Goal: Task Accomplishment & Management: Manage account settings

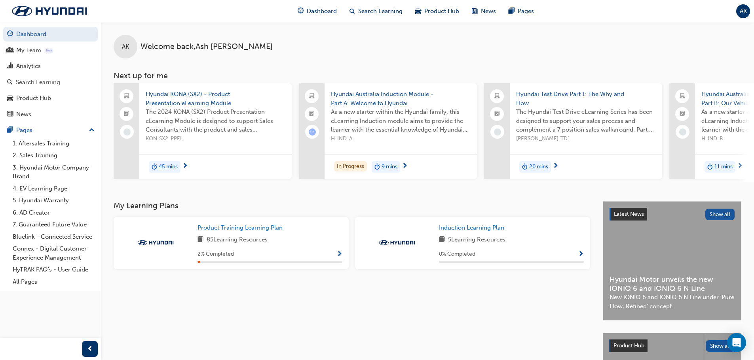
click at [746, 12] on span "AK" at bounding box center [743, 11] width 7 height 9
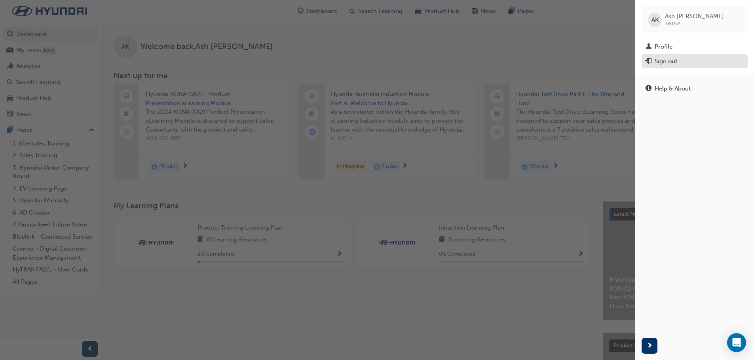
click at [673, 67] on button "Sign out" at bounding box center [694, 61] width 106 height 15
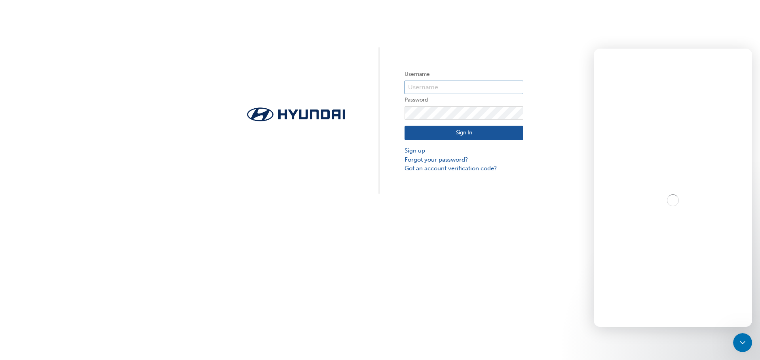
type input "36152"
click at [556, 307] on div "Username 36152 Password Sign In Sign up Forgot your password? Got an account ve…" at bounding box center [380, 180] width 760 height 360
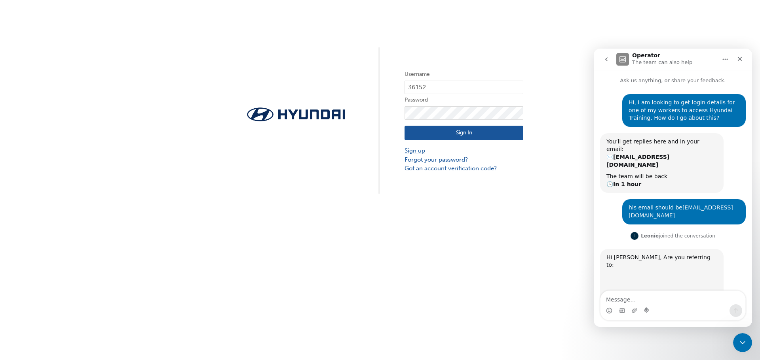
scroll to position [25, 0]
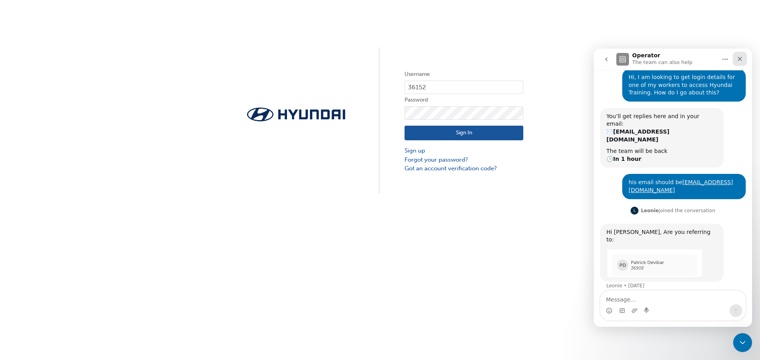
click at [738, 60] on icon "Close" at bounding box center [740, 59] width 4 height 4
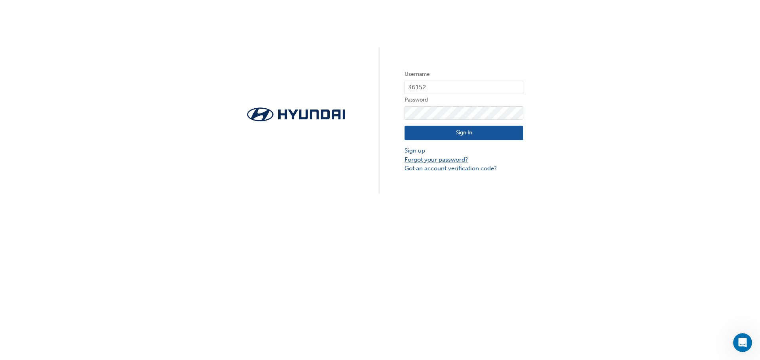
click at [448, 161] on link "Forgot your password?" at bounding box center [463, 159] width 119 height 9
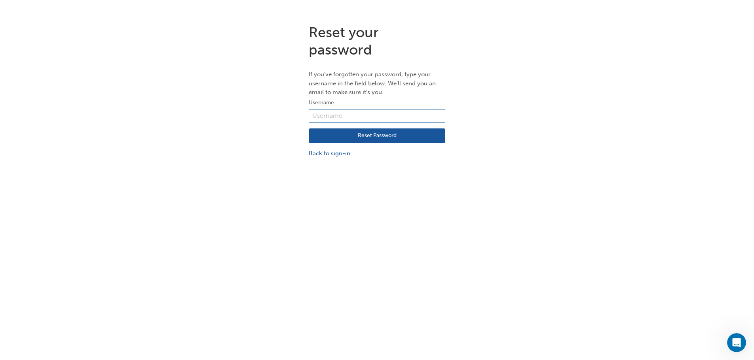
click at [380, 116] on input "text" at bounding box center [377, 115] width 137 height 13
type input "h"
type input "HAU4178VH7"
click at [375, 136] on button "Reset Password" at bounding box center [377, 136] width 137 height 15
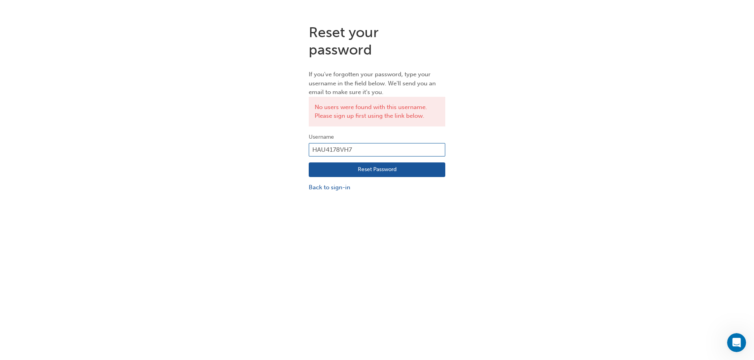
drag, startPoint x: 330, startPoint y: 148, endPoint x: 269, endPoint y: 148, distance: 60.9
click at [269, 148] on div "Reset your password If you've forgotten your password, type your username in th…" at bounding box center [377, 108] width 754 height 180
type input "patrickd@bartons.net.au"
click at [336, 171] on button "Reset Password" at bounding box center [377, 170] width 137 height 15
drag, startPoint x: 405, startPoint y: 145, endPoint x: 254, endPoint y: 149, distance: 151.6
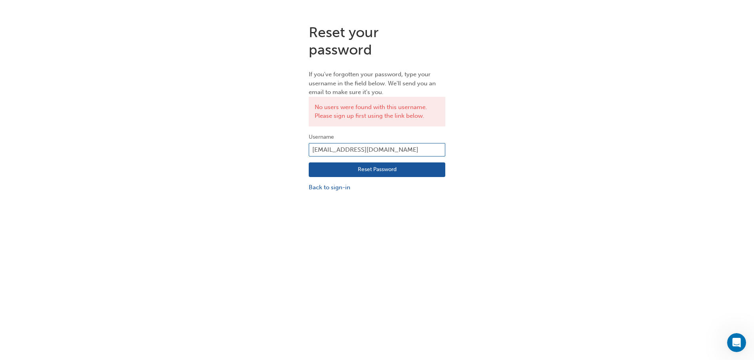
click at [254, 149] on div "Reset your password If you've forgotten your password, type your username in th…" at bounding box center [377, 108] width 754 height 180
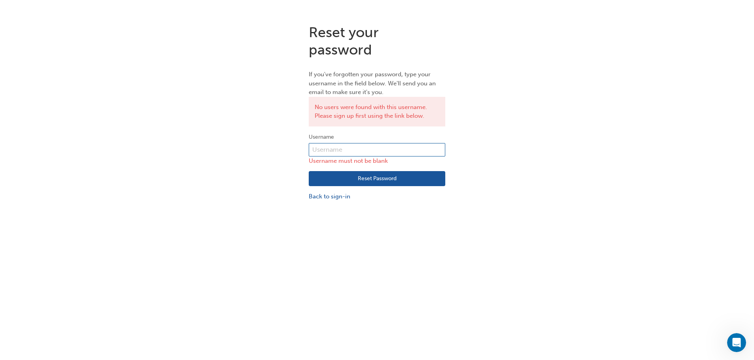
paste input "HAU4178VH7"
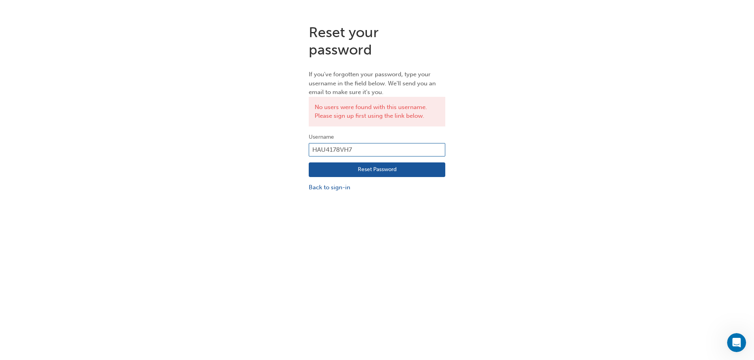
type input "HAU4178VH7"
click at [358, 167] on button "Reset Password" at bounding box center [377, 170] width 137 height 15
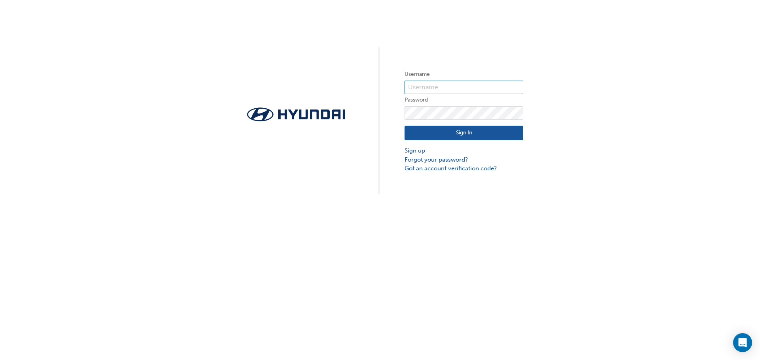
type input "36152"
click at [440, 133] on button "Sign In" at bounding box center [463, 133] width 119 height 15
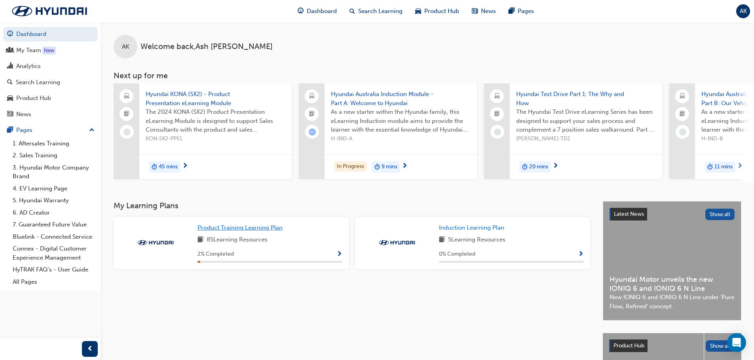
click at [241, 231] on span "Product Training Learning Plan" at bounding box center [239, 227] width 85 height 7
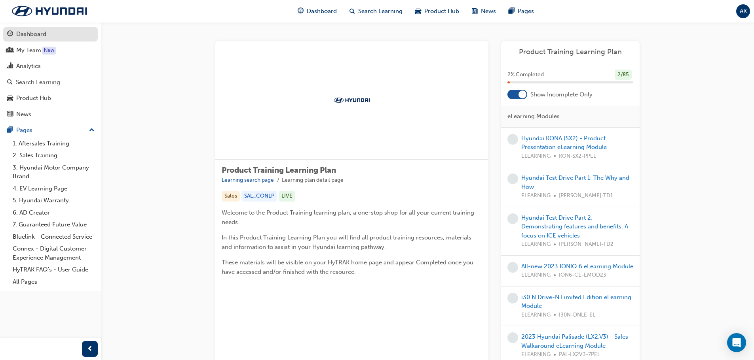
click at [38, 33] on div "Dashboard" at bounding box center [31, 34] width 30 height 9
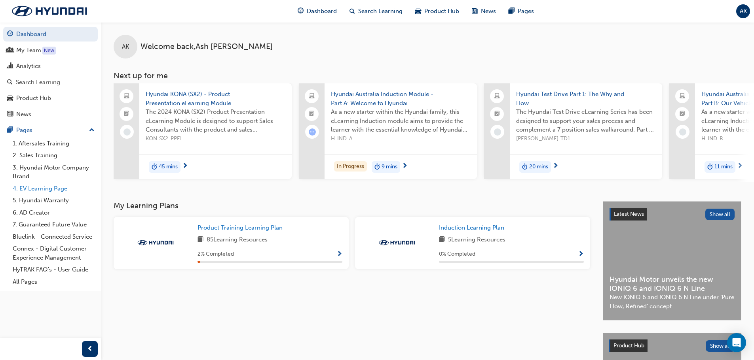
click at [47, 186] on link "4. EV Learning Page" at bounding box center [53, 189] width 88 height 12
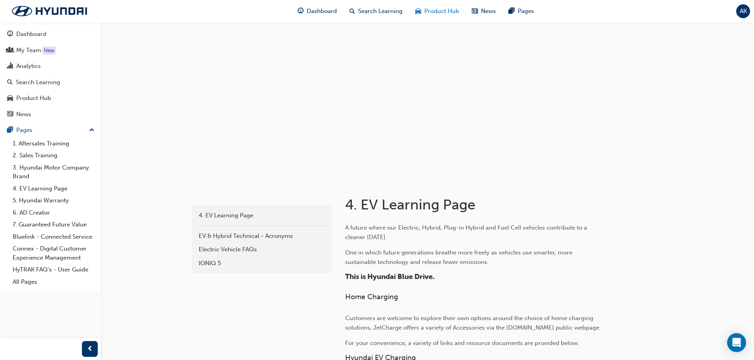
click at [442, 9] on span "Product Hub" at bounding box center [441, 11] width 35 height 9
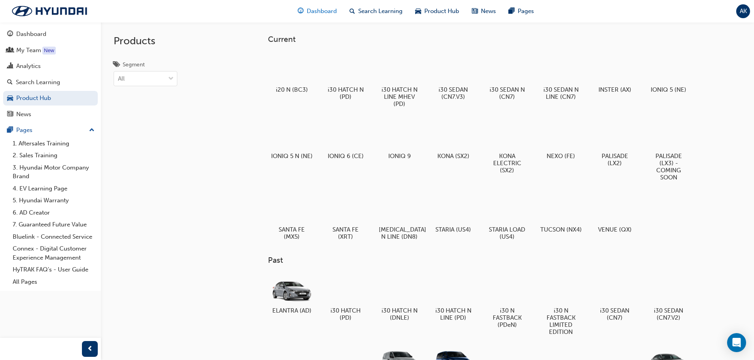
click at [322, 12] on span "Dashboard" at bounding box center [322, 11] width 30 height 9
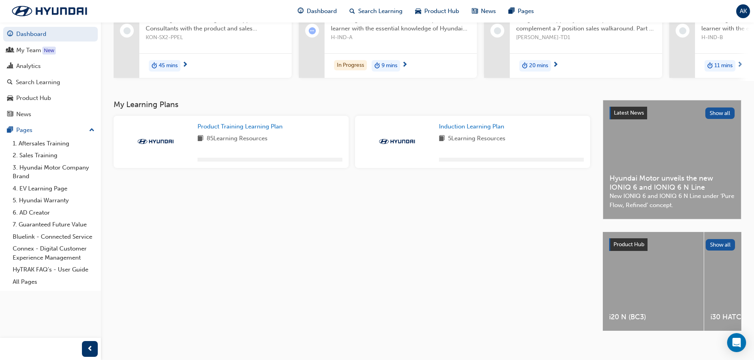
scroll to position [112, 0]
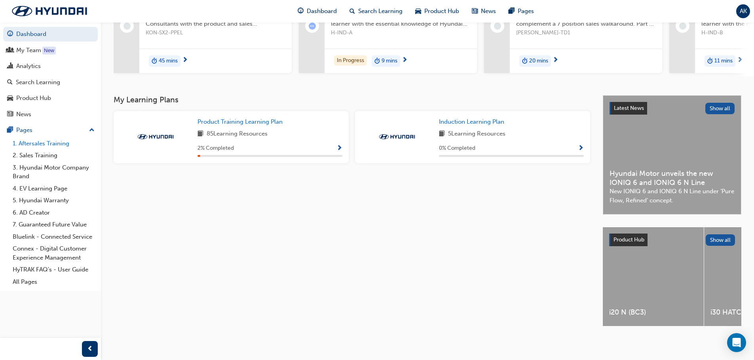
click at [56, 144] on link "1. Aftersales Training" at bounding box center [53, 144] width 88 height 12
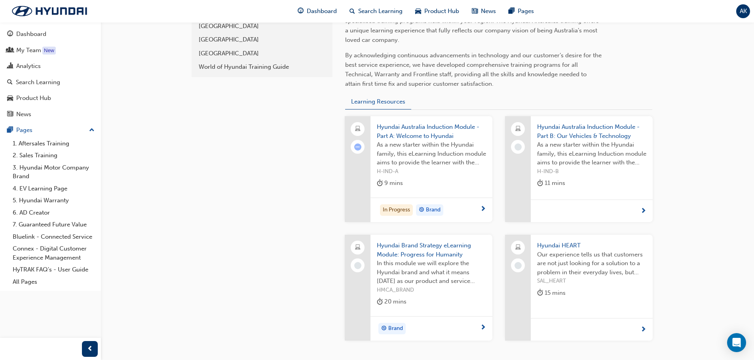
scroll to position [301, 0]
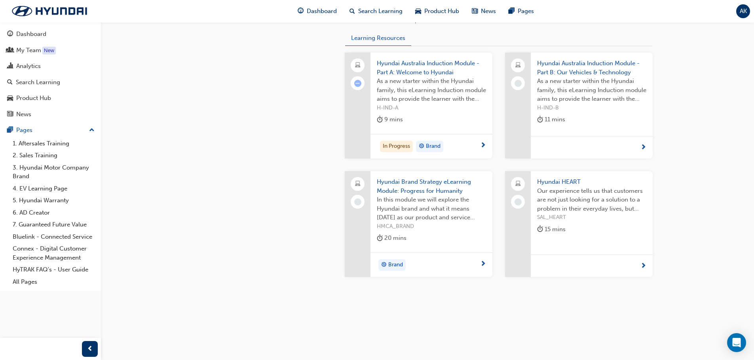
click at [414, 72] on span "Hyundai Australia Induction Module - Part A: Welcome to Hyundai" at bounding box center [431, 68] width 109 height 18
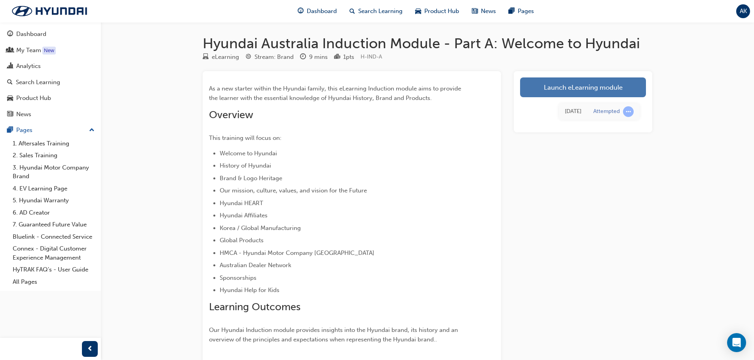
click at [610, 86] on link "Launch eLearning module" at bounding box center [583, 88] width 126 height 20
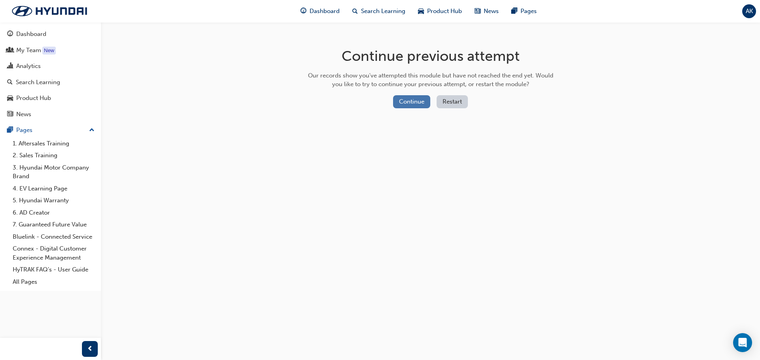
click at [416, 103] on button "Continue" at bounding box center [411, 101] width 37 height 13
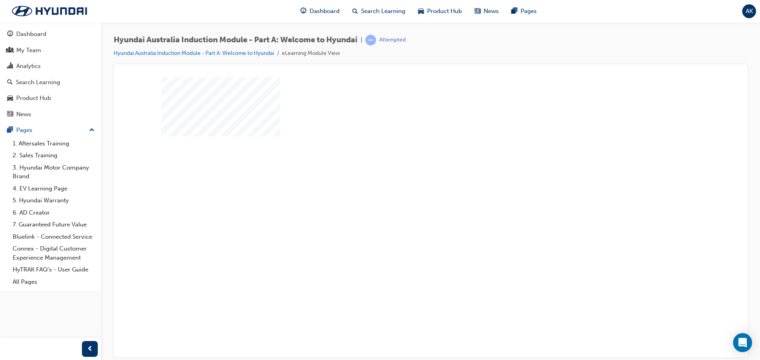
scroll to position [16, 0]
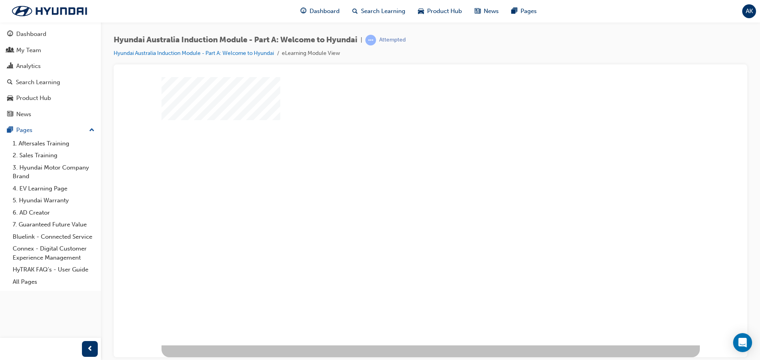
click at [408, 178] on div "play" at bounding box center [408, 178] width 0 height 0
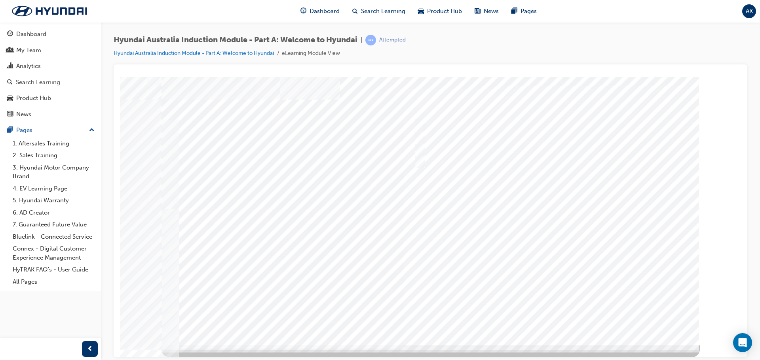
scroll to position [0, 0]
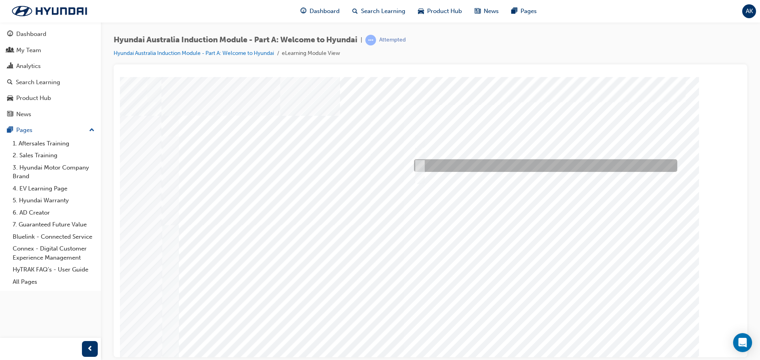
click at [477, 167] on div at bounding box center [543, 165] width 263 height 13
radio input "true"
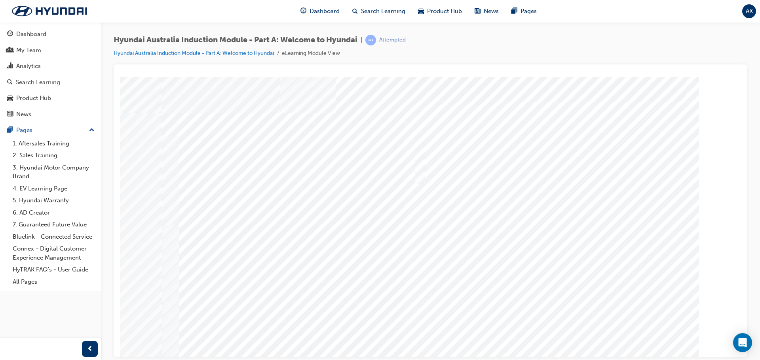
click at [489, 154] on div at bounding box center [430, 219] width 538 height 285
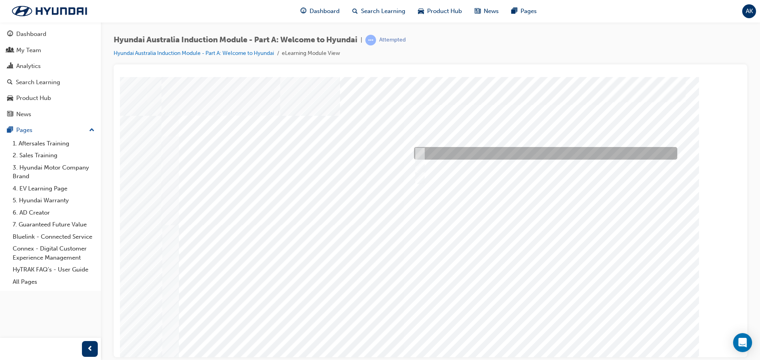
click at [500, 155] on div at bounding box center [543, 153] width 263 height 13
checkbox input "true"
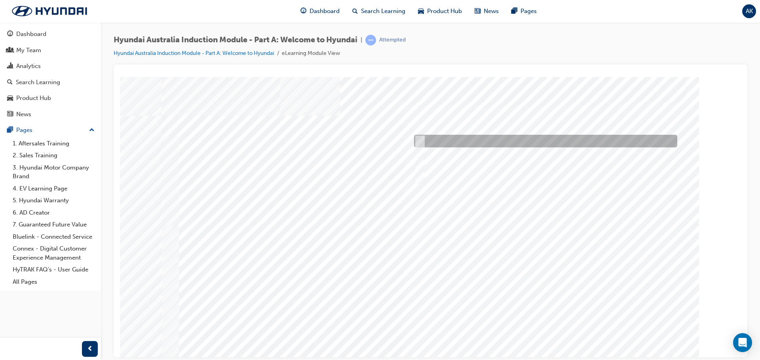
click at [521, 142] on div at bounding box center [543, 141] width 263 height 13
checkbox input "true"
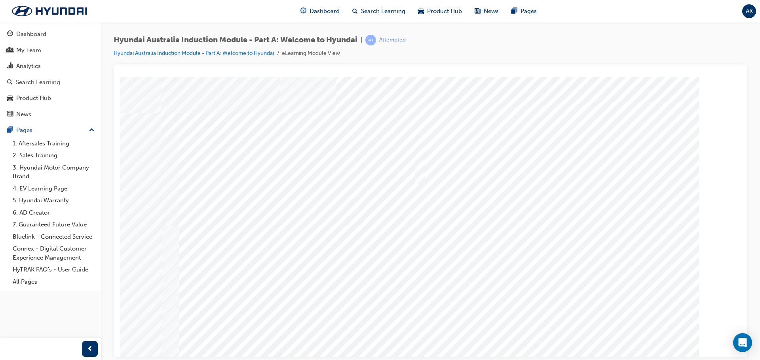
click at [554, 332] on div at bounding box center [430, 219] width 538 height 285
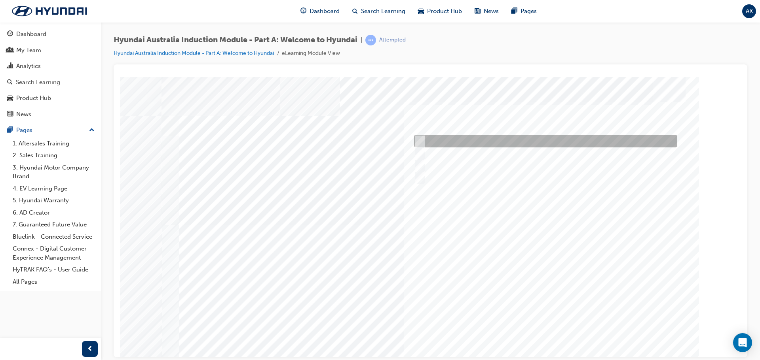
click at [485, 141] on div at bounding box center [543, 141] width 263 height 13
checkbox input "true"
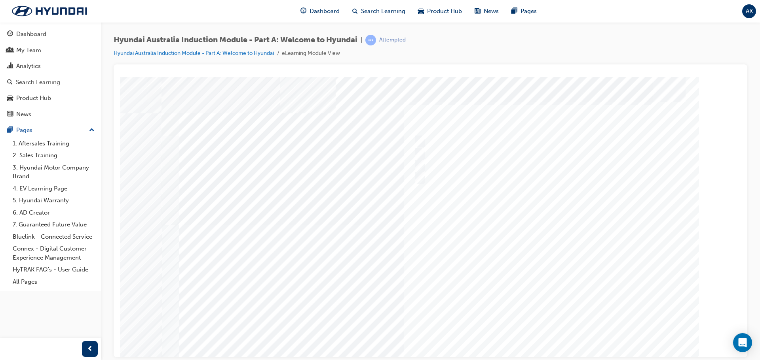
click at [529, 288] on div at bounding box center [430, 219] width 538 height 285
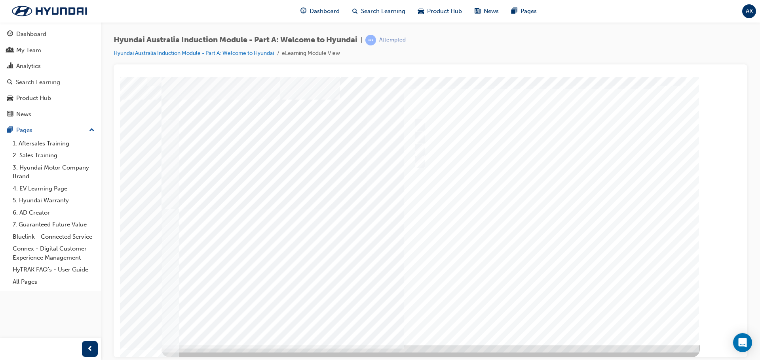
scroll to position [0, 0]
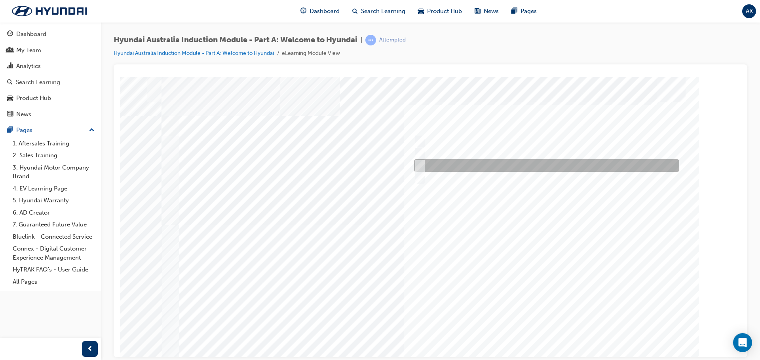
click at [452, 164] on div at bounding box center [544, 165] width 265 height 13
radio input "true"
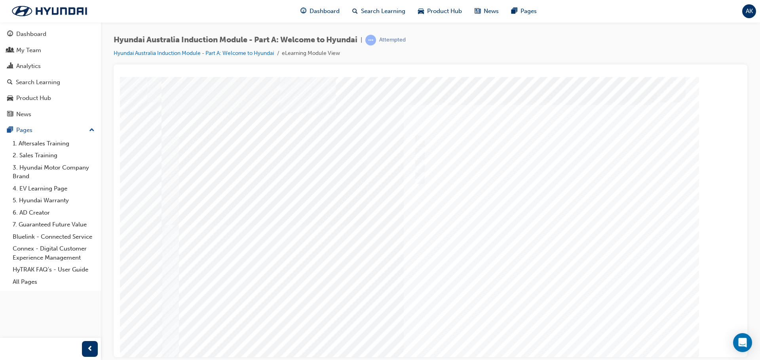
click at [506, 274] on div at bounding box center [430, 219] width 538 height 285
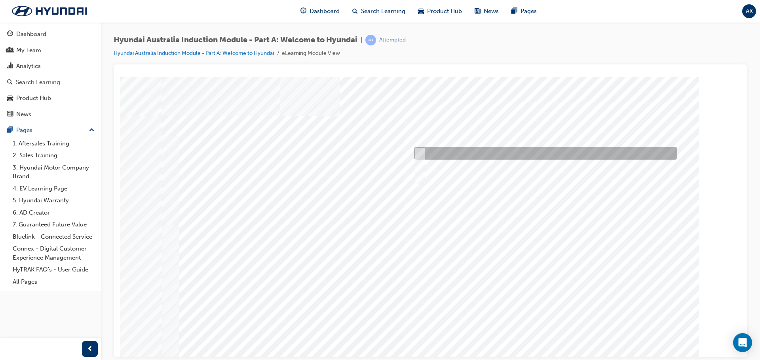
click at [480, 155] on div at bounding box center [543, 153] width 263 height 13
radio input "true"
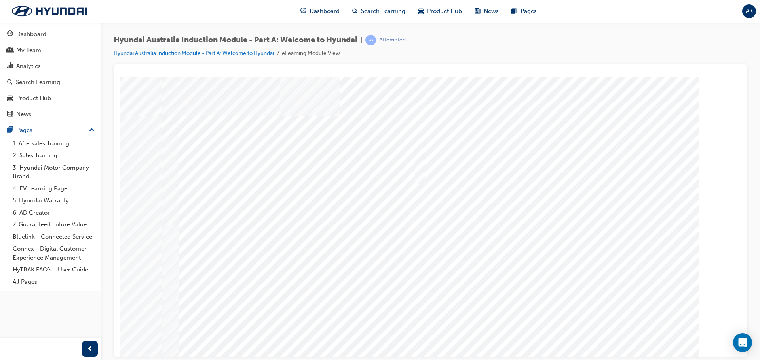
click at [525, 276] on div at bounding box center [430, 219] width 538 height 285
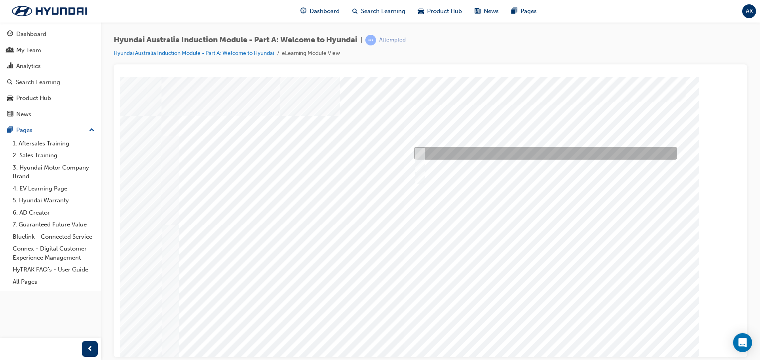
click at [505, 152] on div at bounding box center [543, 153] width 263 height 13
checkbox input "true"
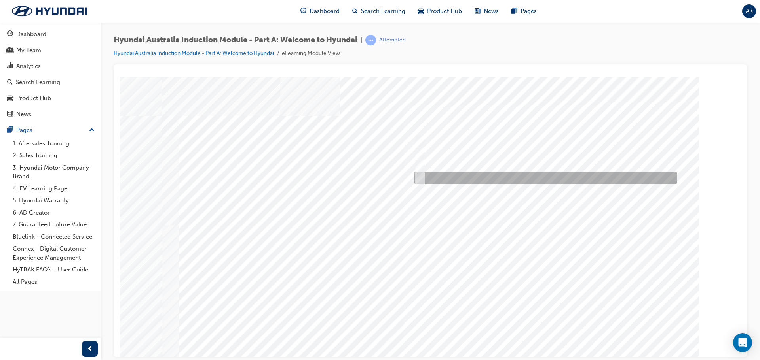
click at [515, 173] on div at bounding box center [543, 178] width 263 height 13
checkbox input "true"
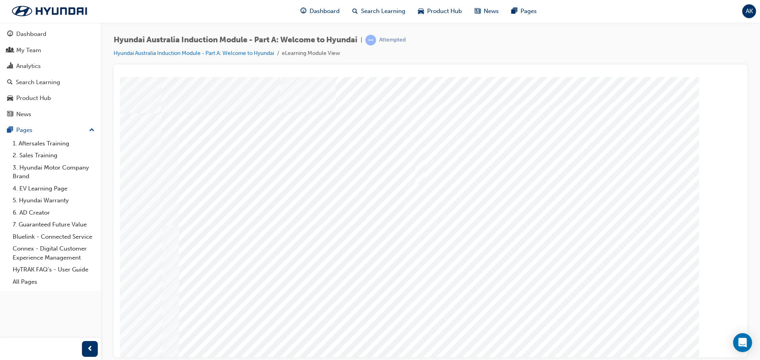
click at [546, 273] on div at bounding box center [430, 219] width 538 height 285
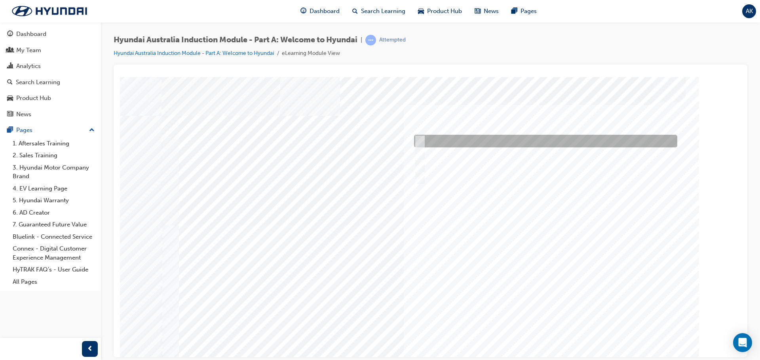
click at [454, 146] on div at bounding box center [543, 141] width 263 height 13
checkbox input "true"
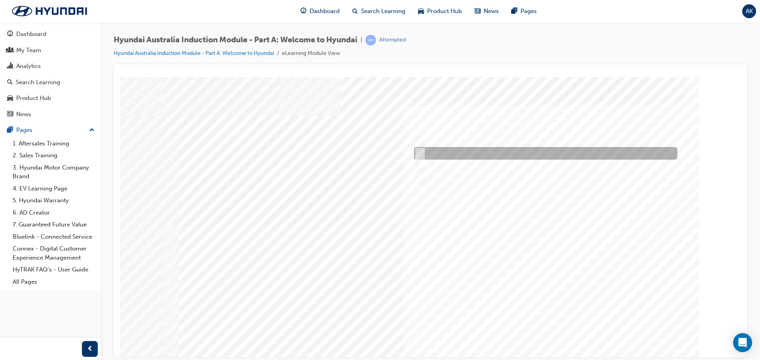
click at [461, 154] on div at bounding box center [543, 153] width 263 height 13
checkbox input "true"
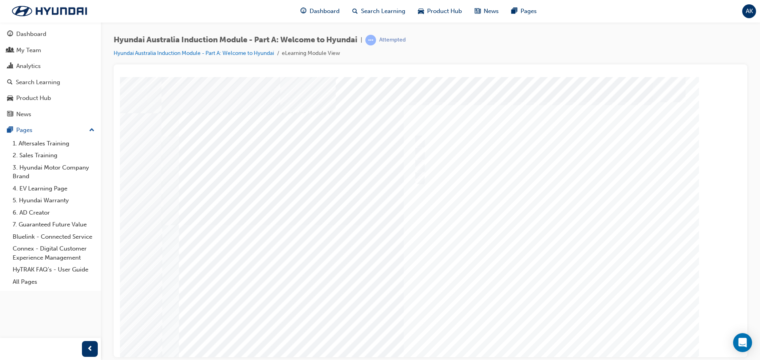
click at [548, 329] on div at bounding box center [430, 219] width 538 height 285
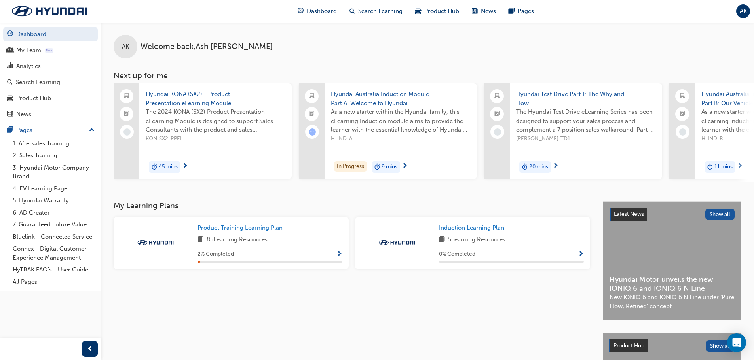
click at [748, 12] on div "AK" at bounding box center [743, 11] width 14 height 14
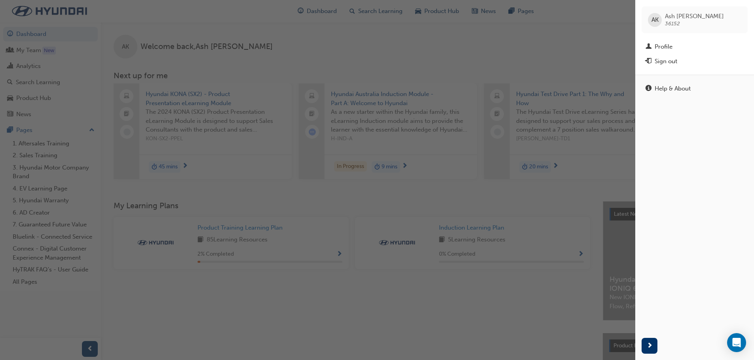
click at [585, 60] on div "button" at bounding box center [317, 180] width 635 height 360
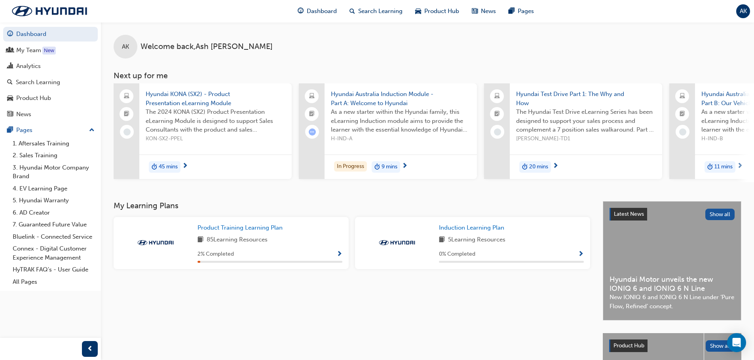
click at [743, 13] on span "AK" at bounding box center [743, 11] width 7 height 9
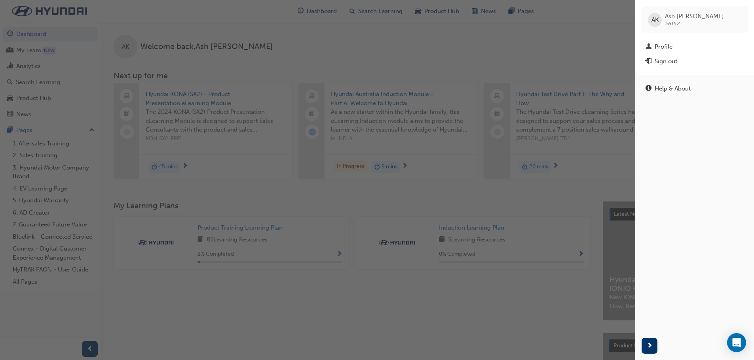
click at [504, 48] on div "button" at bounding box center [317, 180] width 635 height 360
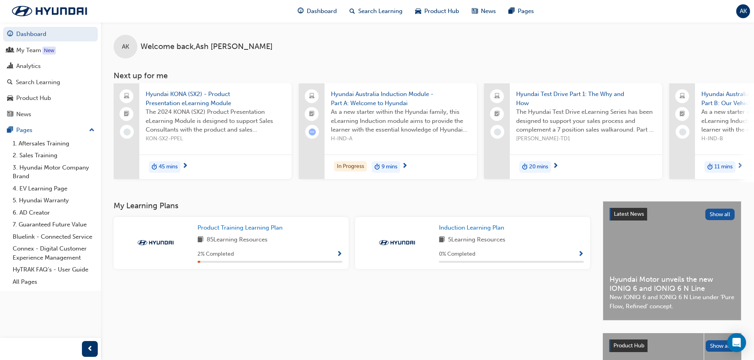
click at [743, 13] on span "AK" at bounding box center [743, 11] width 7 height 9
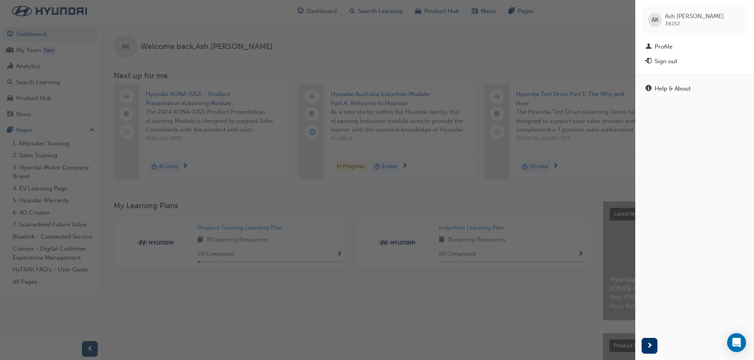
click at [517, 51] on div "button" at bounding box center [317, 180] width 635 height 360
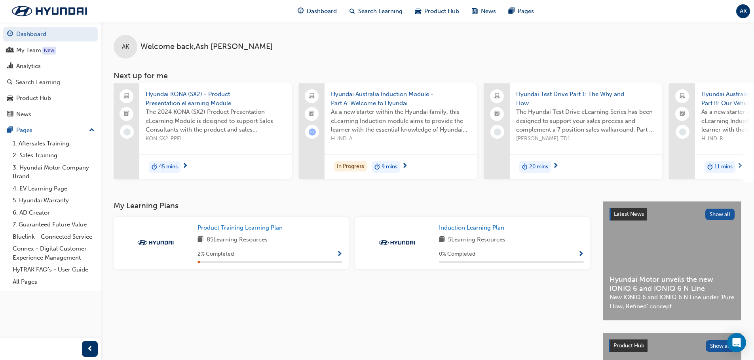
click at [739, 10] on div "AK" at bounding box center [743, 11] width 14 height 14
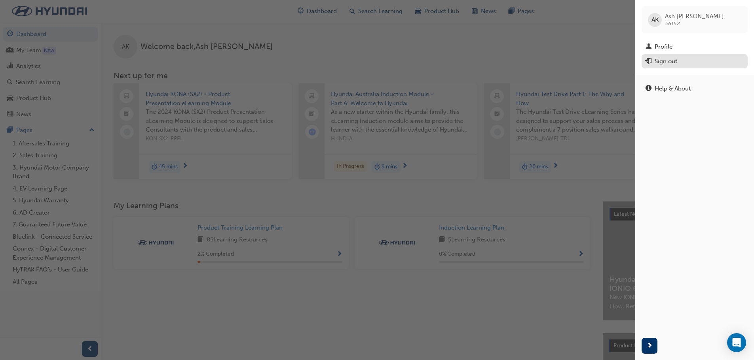
click at [660, 61] on div "Sign out" at bounding box center [665, 61] width 23 height 9
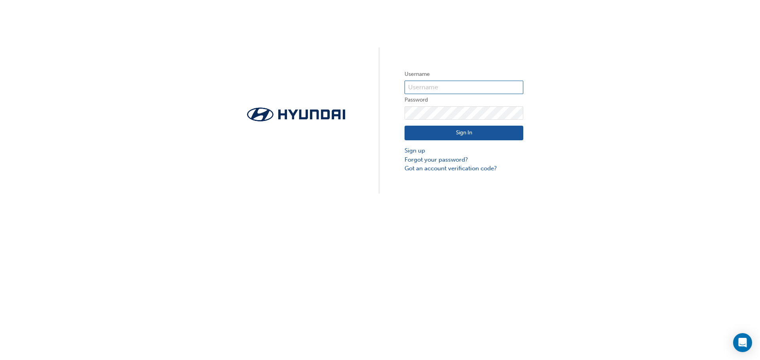
type input "36152"
click at [445, 92] on input "36152" at bounding box center [463, 87] width 119 height 13
click at [440, 159] on link "Forgot your password?" at bounding box center [463, 159] width 119 height 9
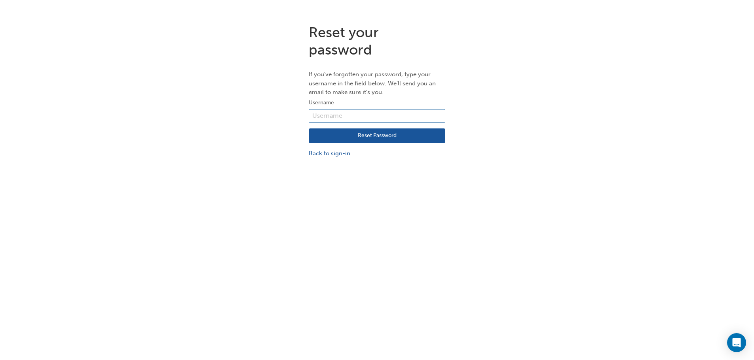
click at [333, 114] on input "text" at bounding box center [377, 115] width 137 height 13
type input "36908"
click at [389, 138] on button "Reset Password" at bounding box center [377, 136] width 137 height 15
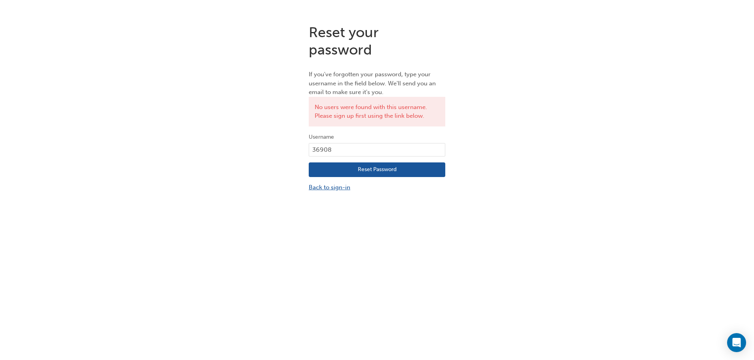
click at [345, 186] on link "Back to sign-in" at bounding box center [377, 187] width 137 height 9
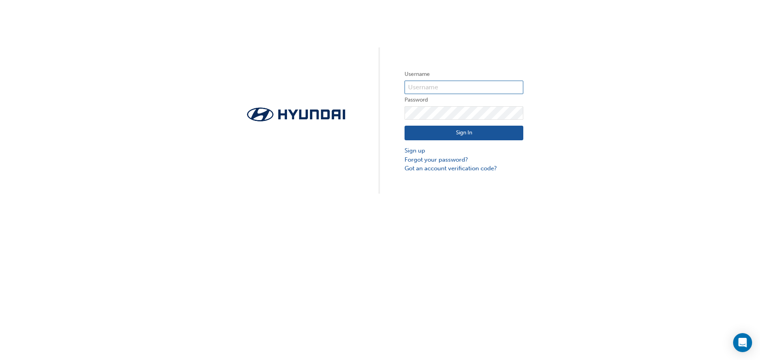
type input "36152"
click at [745, 339] on icon "Open Intercom Messenger" at bounding box center [742, 343] width 10 height 10
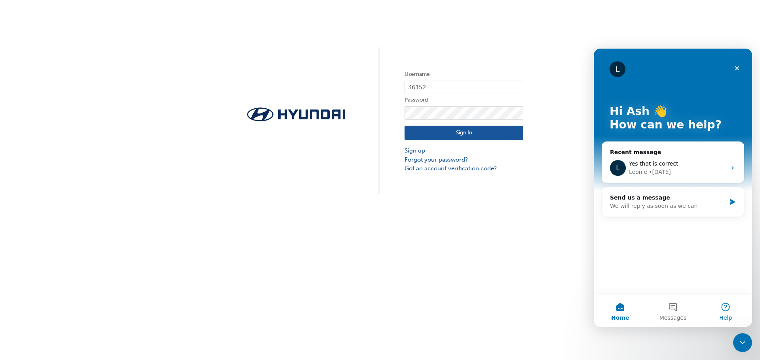
click at [730, 311] on button "Help" at bounding box center [725, 312] width 53 height 32
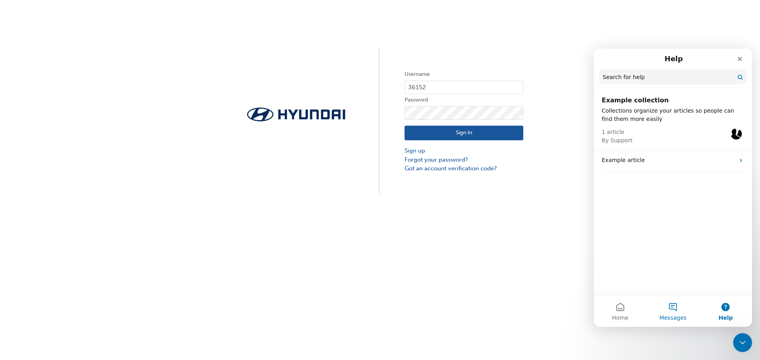
click at [671, 308] on button "Messages" at bounding box center [672, 312] width 53 height 32
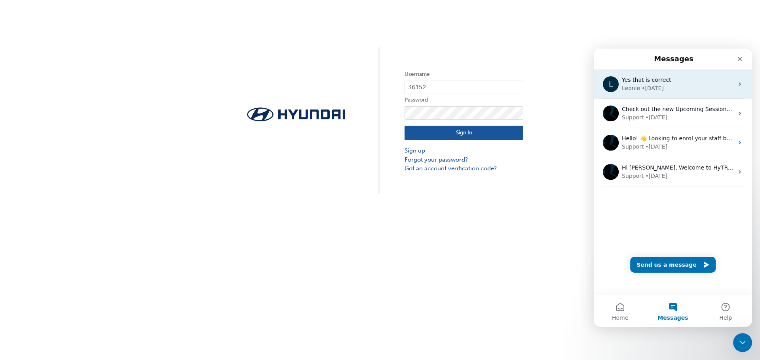
click at [687, 93] on div "L Yes that is correct [PERSON_NAME] • [DATE]" at bounding box center [673, 84] width 158 height 29
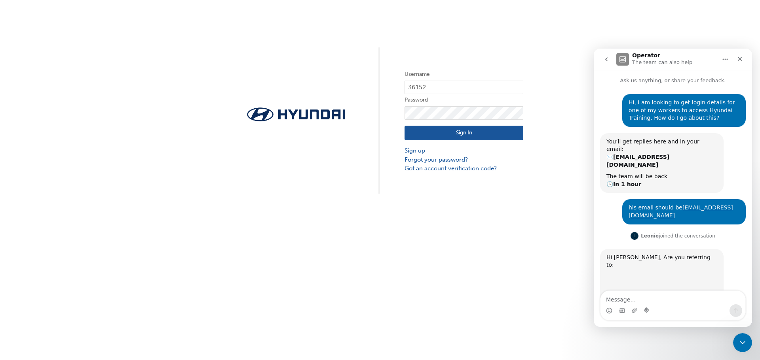
scroll to position [25, 0]
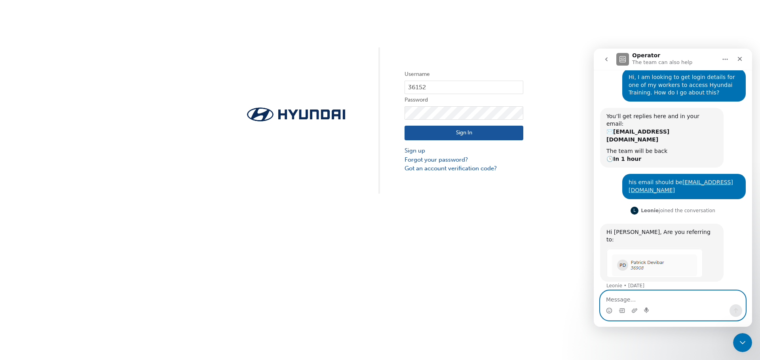
click at [673, 299] on textarea "Message…" at bounding box center [672, 297] width 145 height 13
type textarea "H"
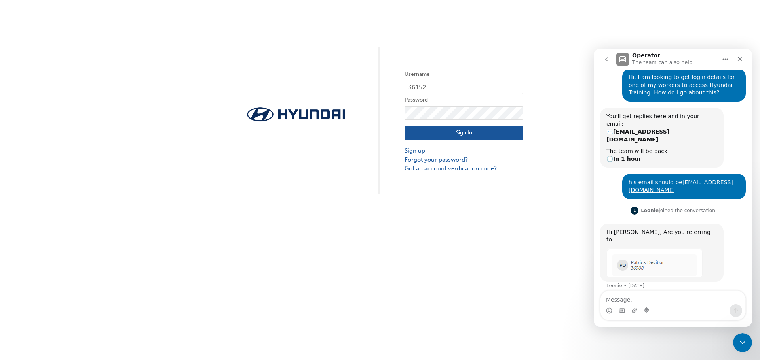
click at [635, 248] on img "Leonie says…" at bounding box center [654, 262] width 96 height 29
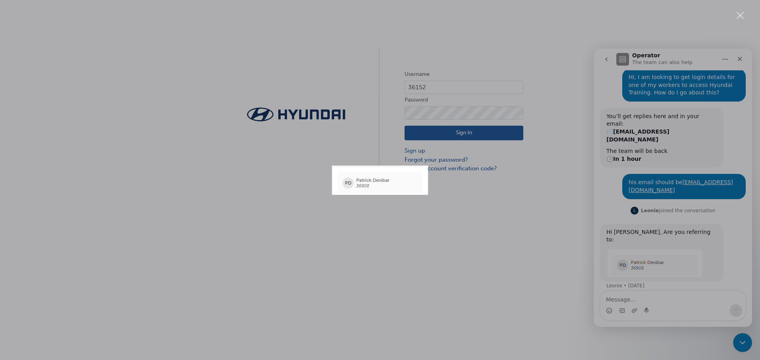
click at [429, 206] on div "Intercom messenger" at bounding box center [380, 180] width 760 height 360
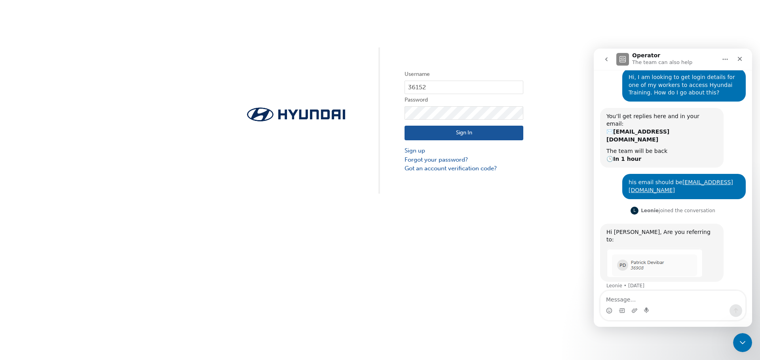
click at [528, 271] on div "Username 36152 Password Sign In Sign up Forgot your password? Got an account ve…" at bounding box center [380, 180] width 760 height 360
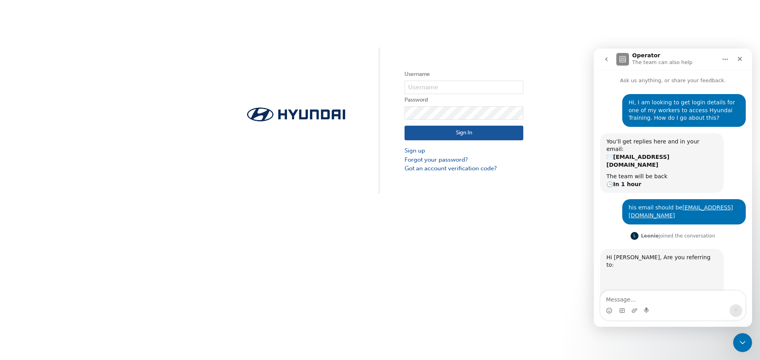
scroll to position [25, 0]
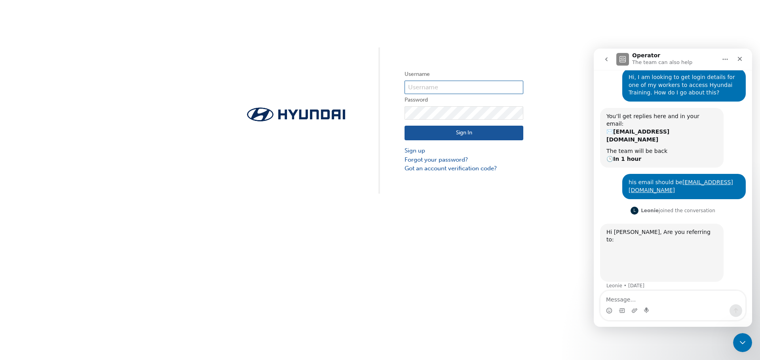
type input "36152"
drag, startPoint x: 529, startPoint y: 224, endPoint x: 524, endPoint y: 212, distance: 13.2
click at [529, 224] on div "Username 36152 Password Sign In Sign up Forgot your password? Got an account ve…" at bounding box center [380, 180] width 760 height 360
click at [739, 58] on icon "Close" at bounding box center [740, 59] width 4 height 4
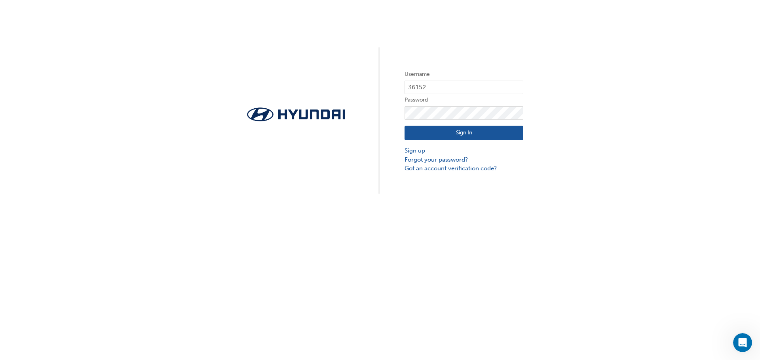
click at [504, 135] on button "Sign In" at bounding box center [463, 133] width 119 height 15
